Goal: Navigation & Orientation: Find specific page/section

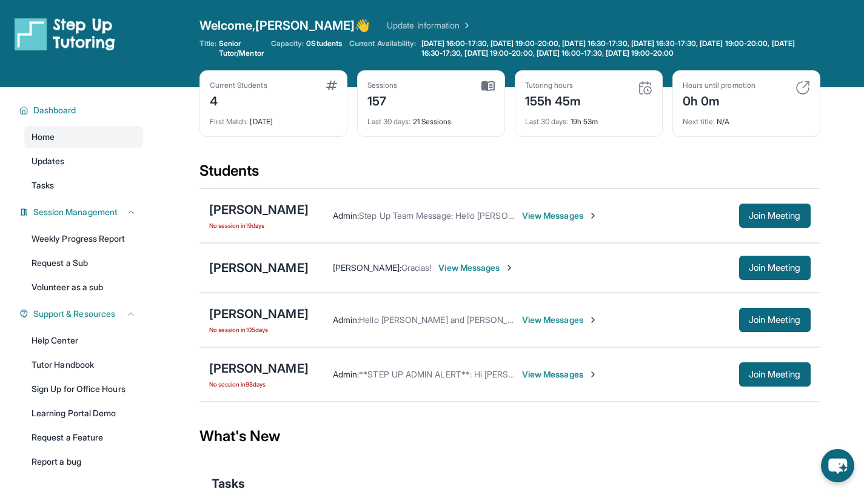
click at [336, 159] on div "Current Students 4 First Match : 6 months ago Sessions 157 Last 30 days : 21 Se…" at bounding box center [509, 115] width 621 height 91
